Goal: Check status: Check status

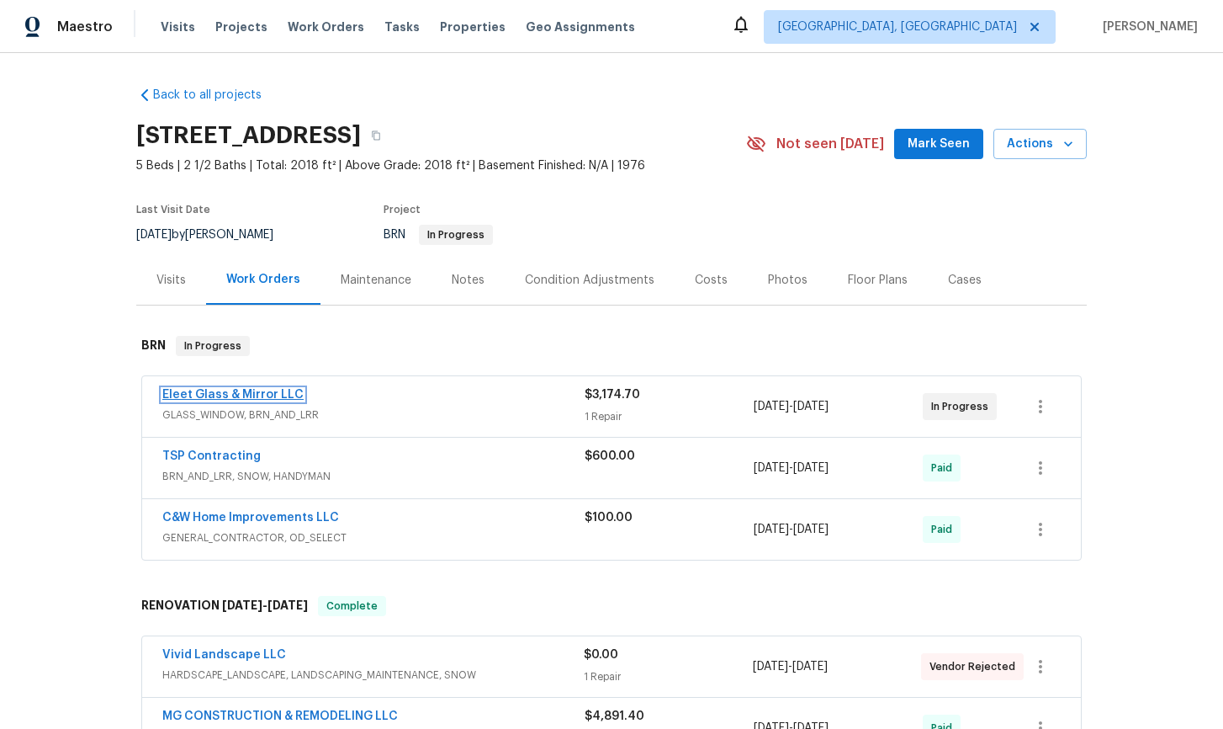
click at [270, 393] on link "Eleet Glass & Mirror LLC" at bounding box center [232, 395] width 141 height 12
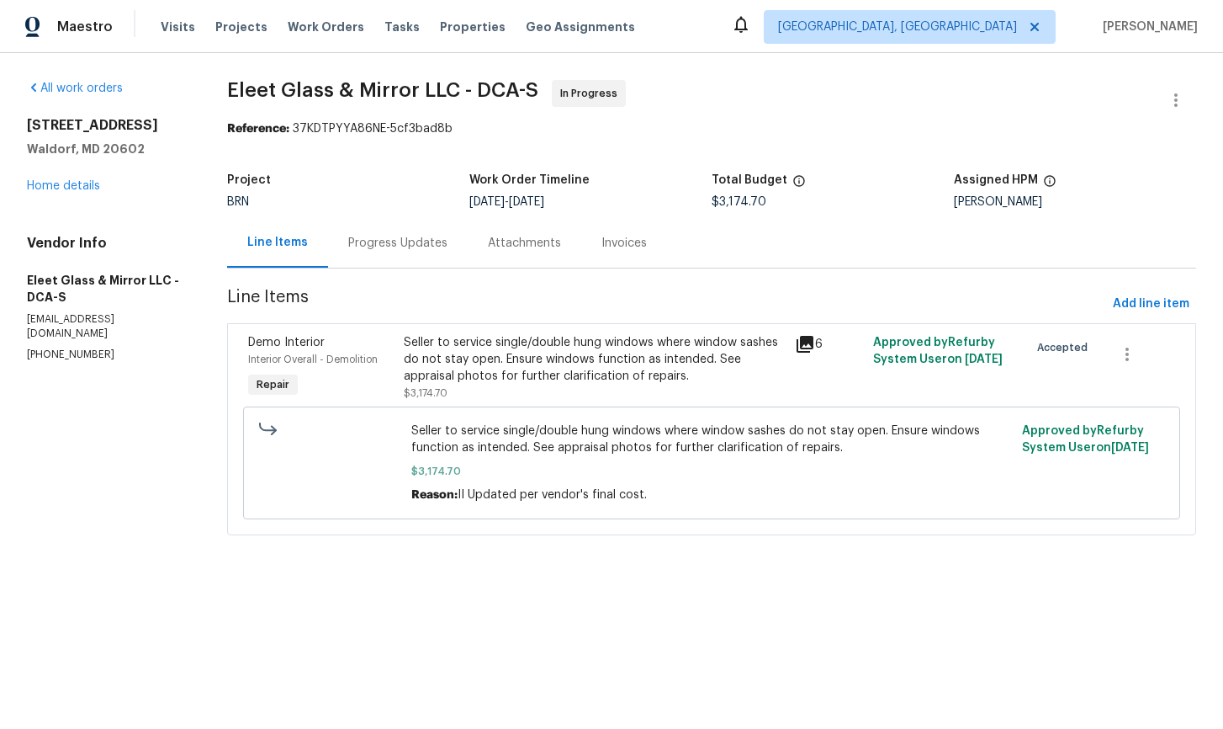
click at [403, 247] on div "Progress Updates" at bounding box center [397, 243] width 99 height 17
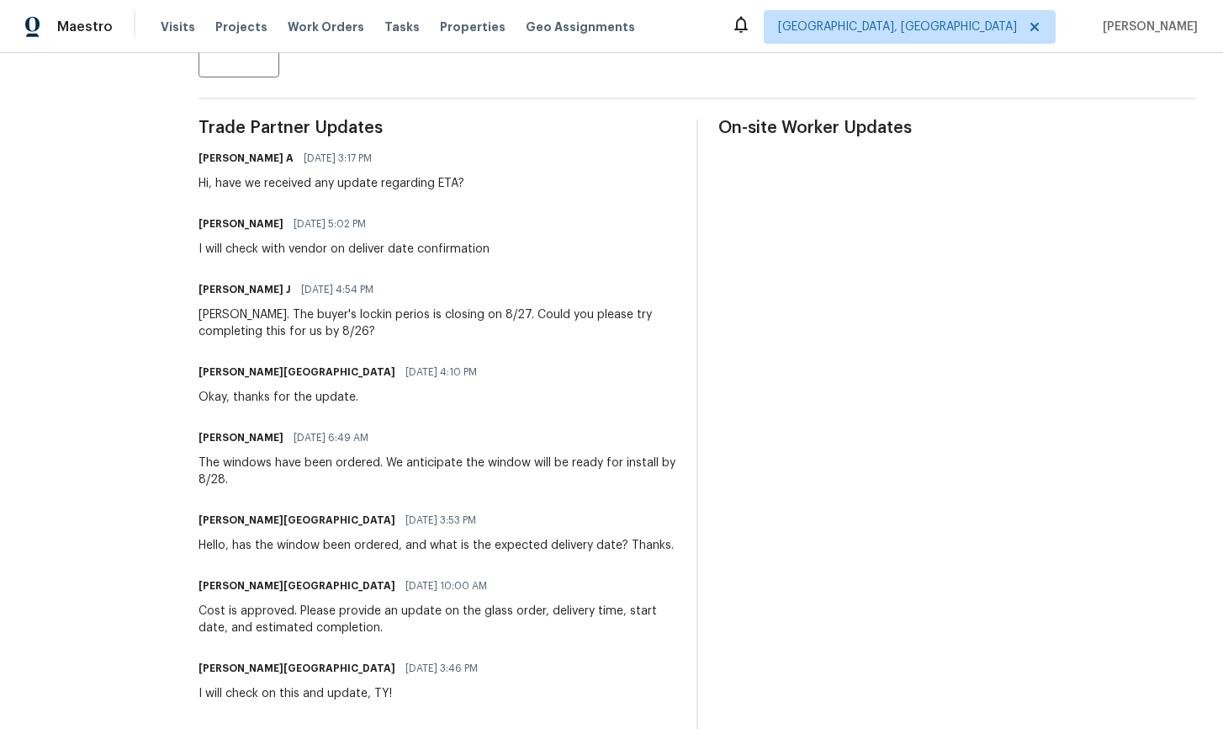
scroll to position [419, 0]
